Goal: Information Seeking & Learning: Learn about a topic

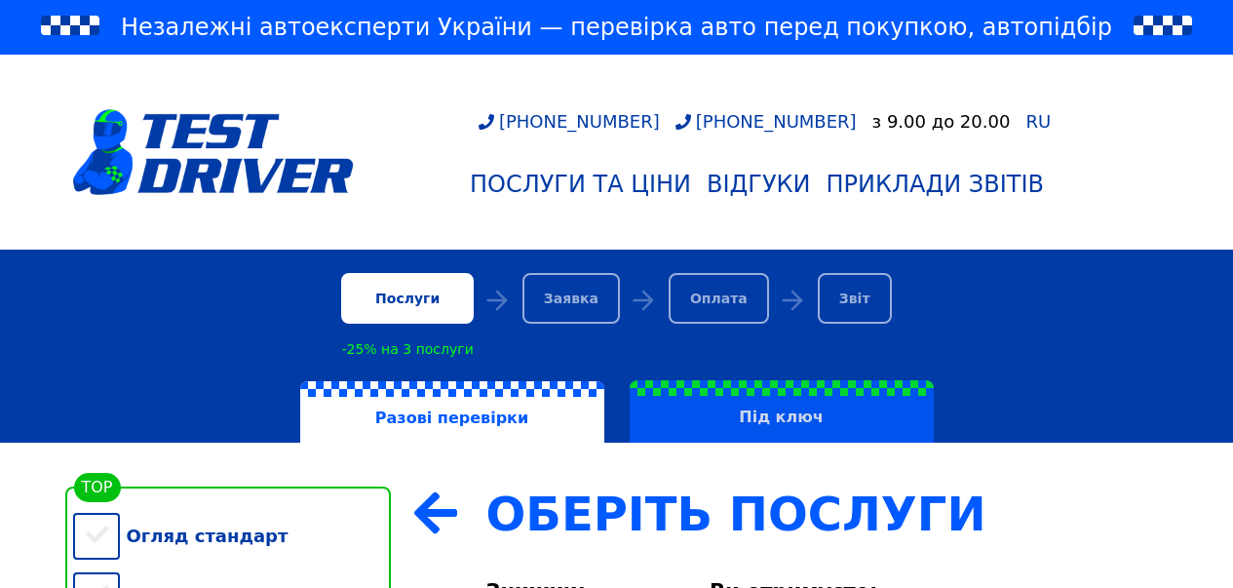
scroll to position [195, 0]
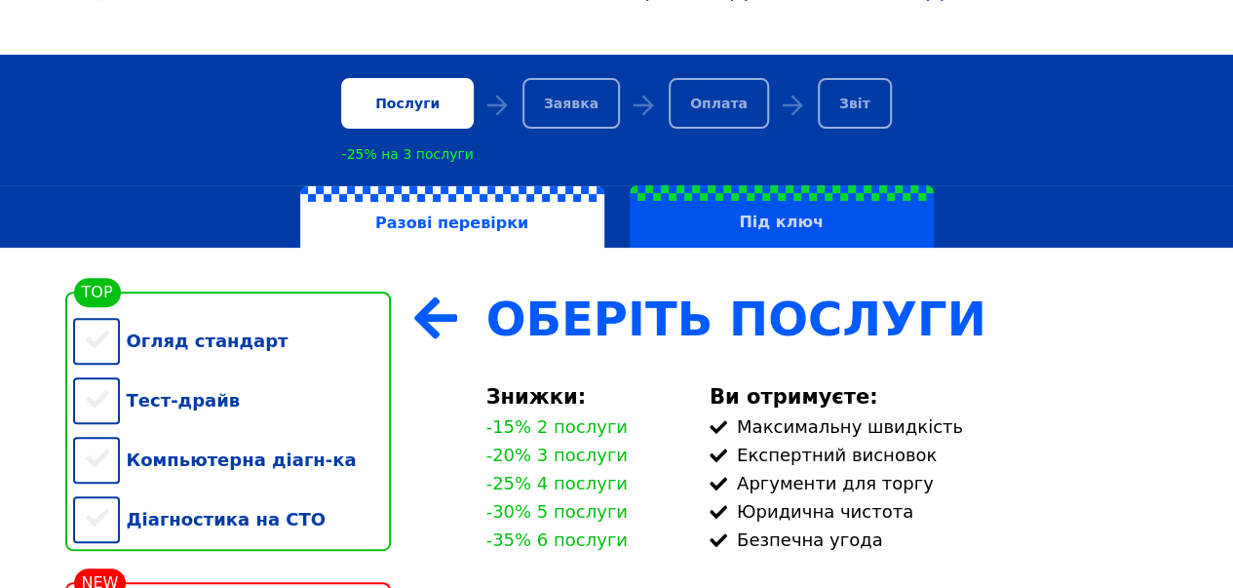
click at [764, 219] on label "Під ключ" at bounding box center [782, 216] width 304 height 62
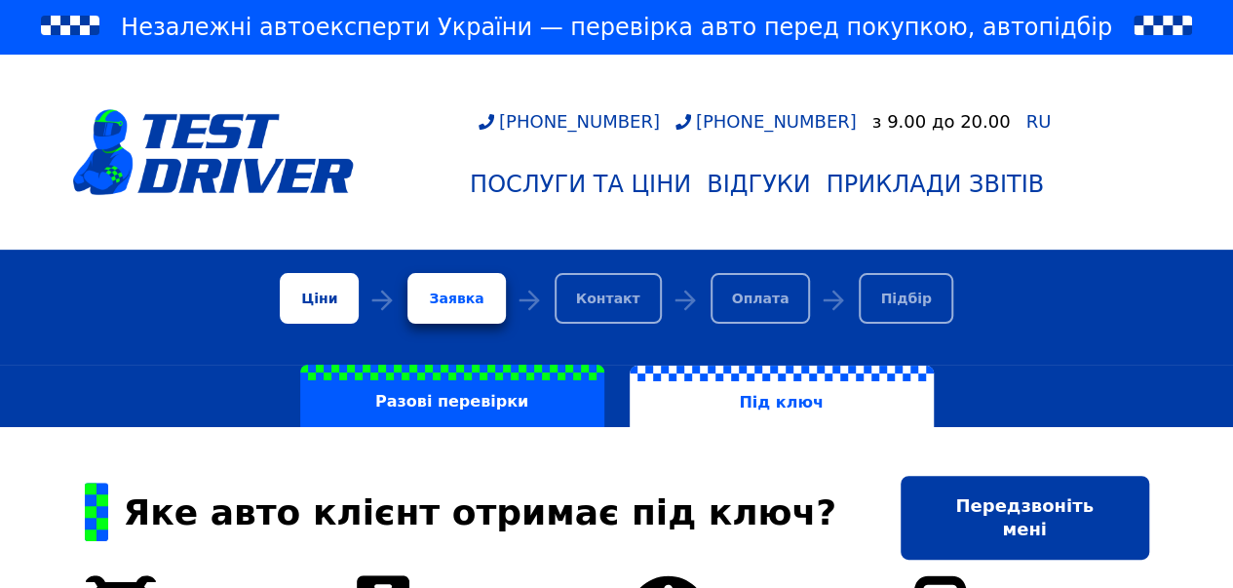
click at [354, 305] on div "Ціни" at bounding box center [319, 298] width 79 height 51
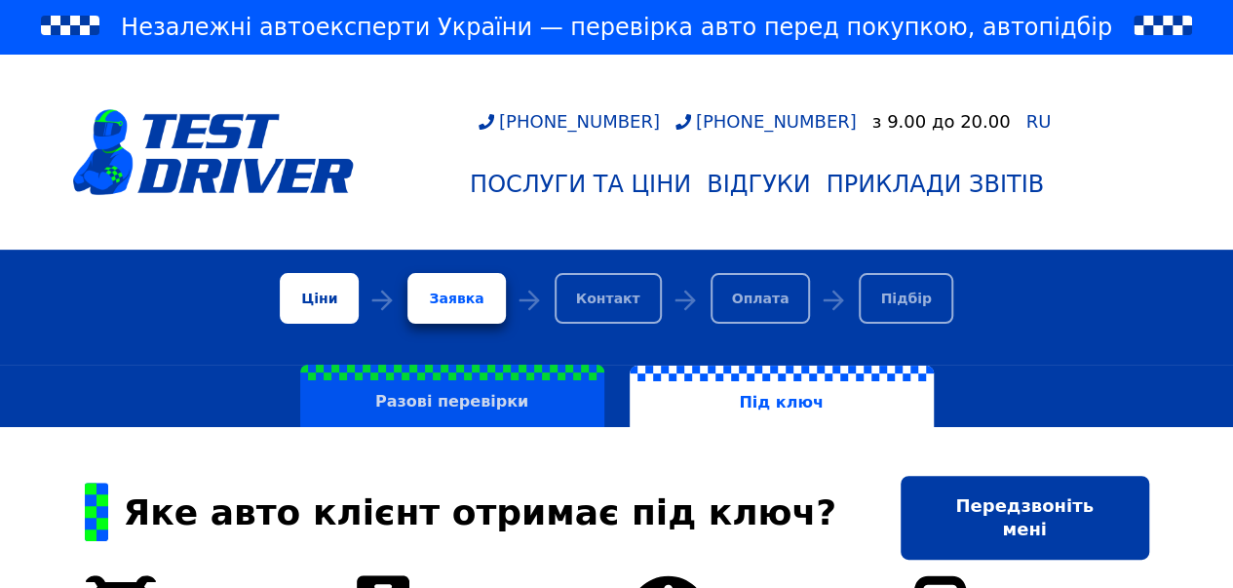
click at [440, 403] on label "Разові перевірки" at bounding box center [452, 396] width 304 height 62
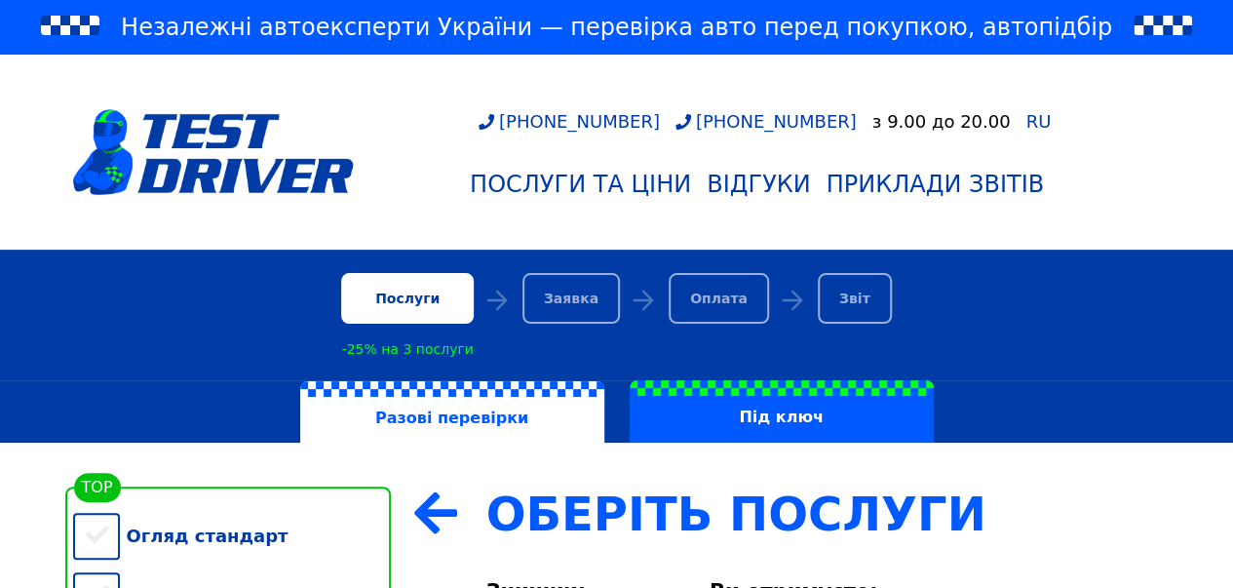
scroll to position [390, 0]
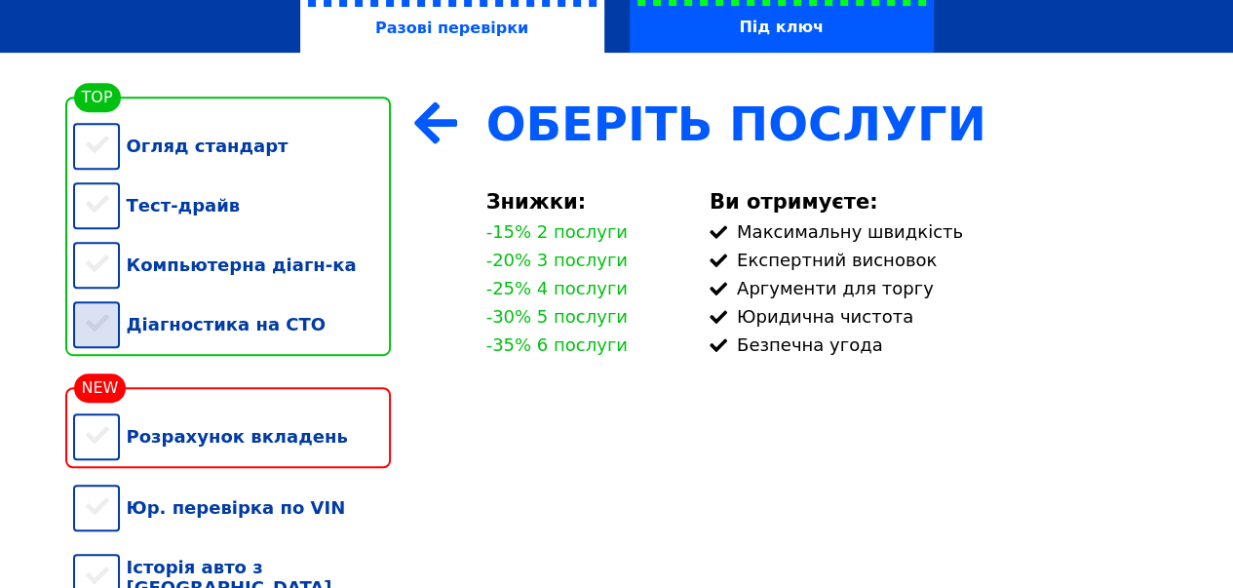
click at [274, 350] on div "Діагностика на СТО" at bounding box center [232, 323] width 318 height 59
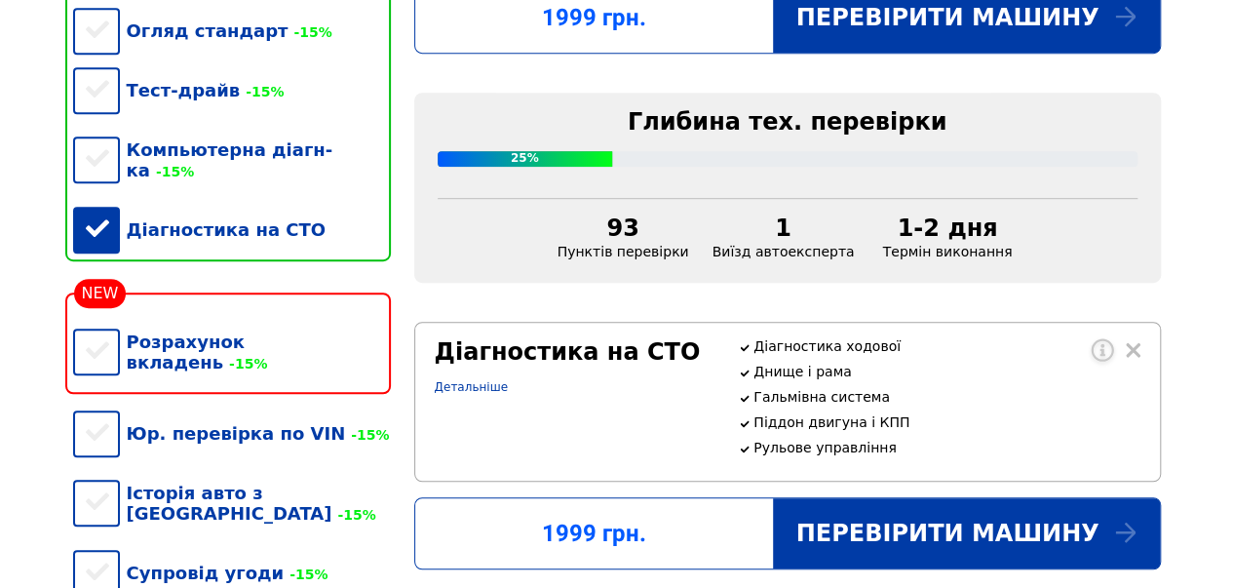
scroll to position [487, 0]
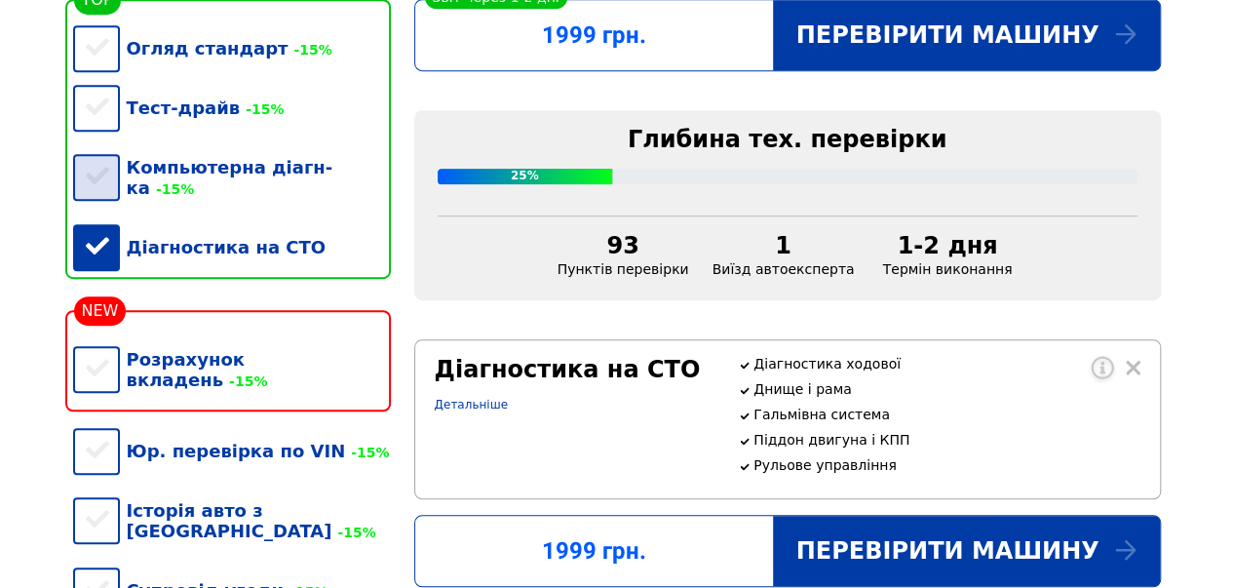
click at [230, 173] on div "Компьютерна діагн-ка -15%" at bounding box center [232, 177] width 318 height 80
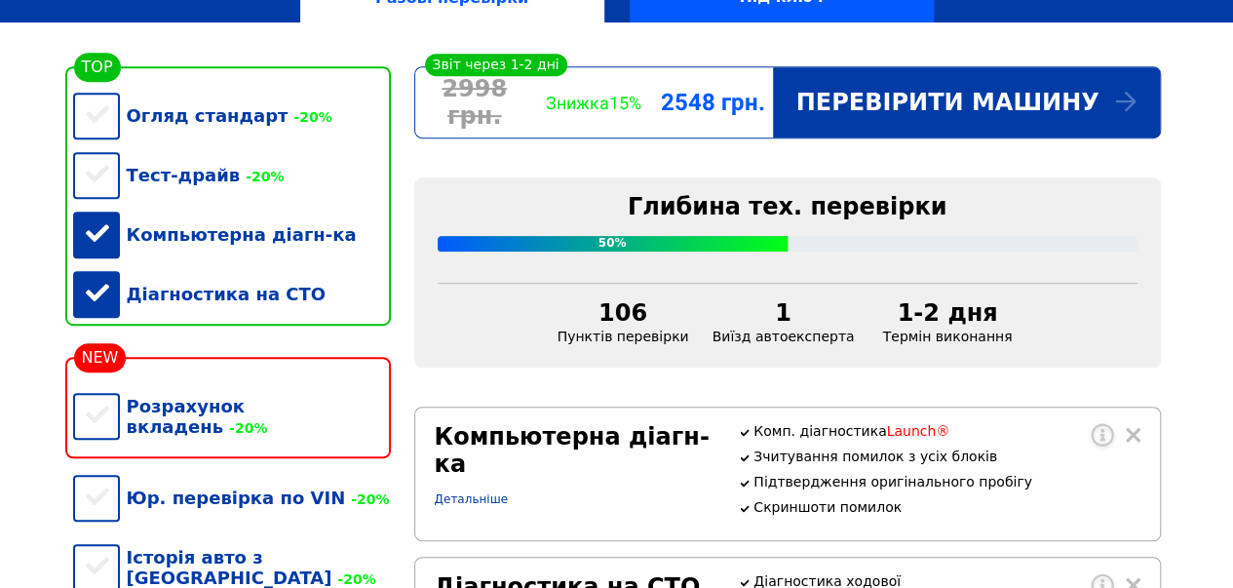
scroll to position [390, 0]
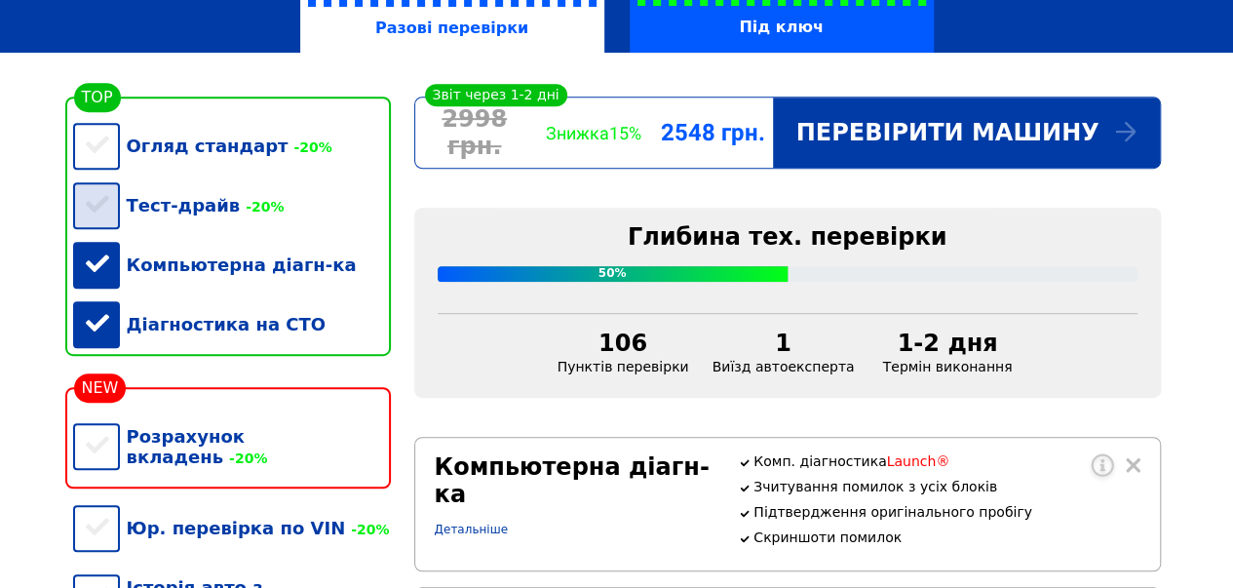
click at [209, 213] on div "Тест-драйв -20%" at bounding box center [232, 204] width 318 height 59
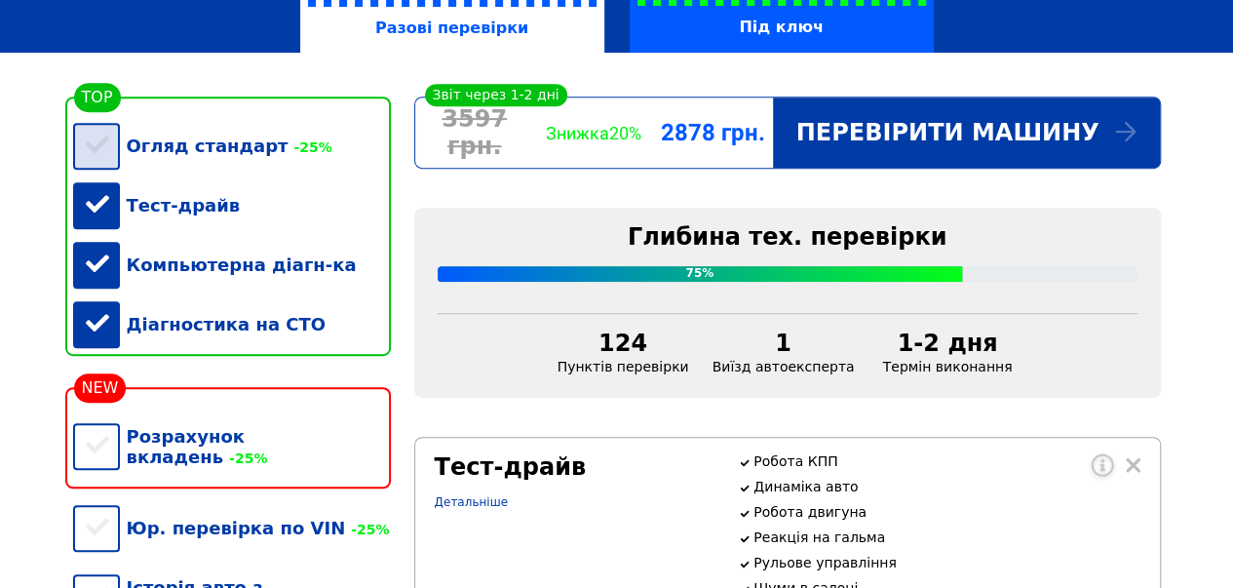
click at [217, 171] on div "Огляд стандарт -25%" at bounding box center [232, 145] width 318 height 59
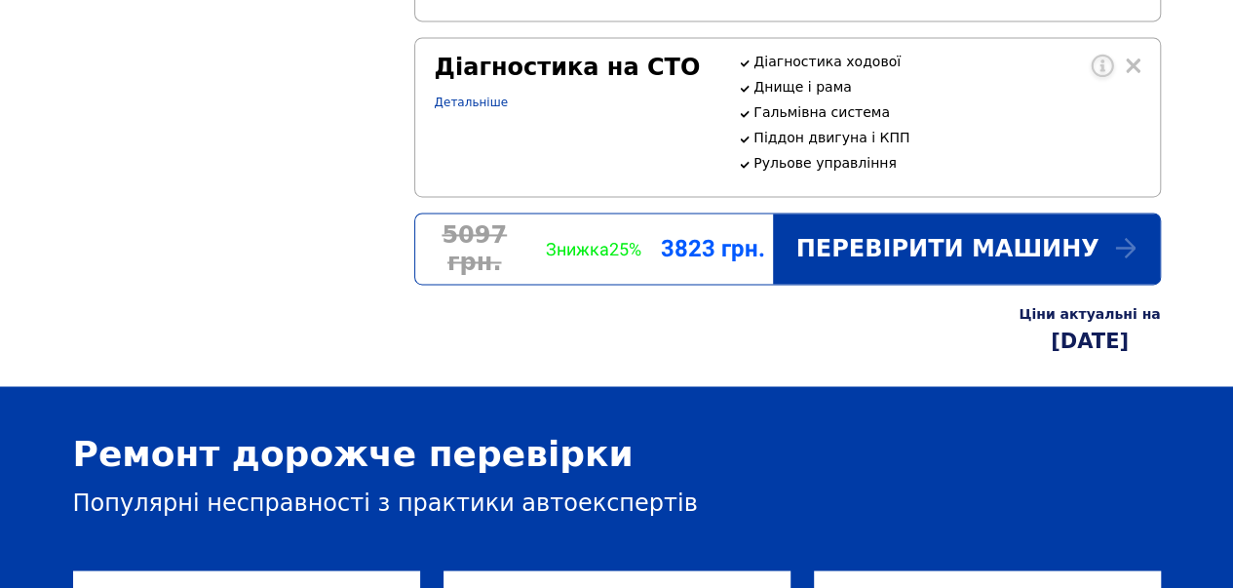
scroll to position [1462, 0]
